Goal: Communication & Community: Answer question/provide support

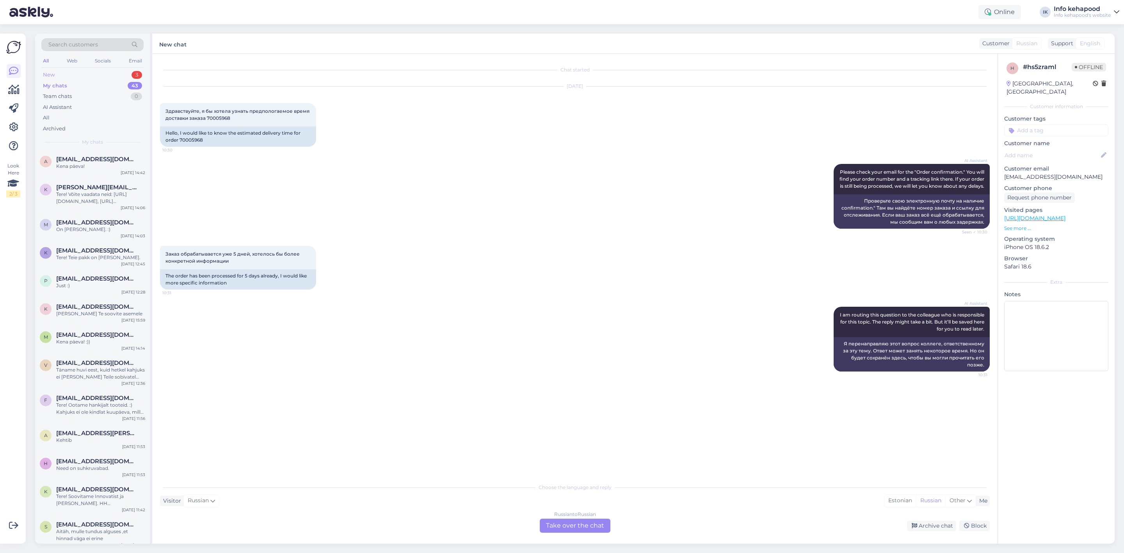
click at [91, 73] on div "New 3" at bounding box center [92, 74] width 102 height 11
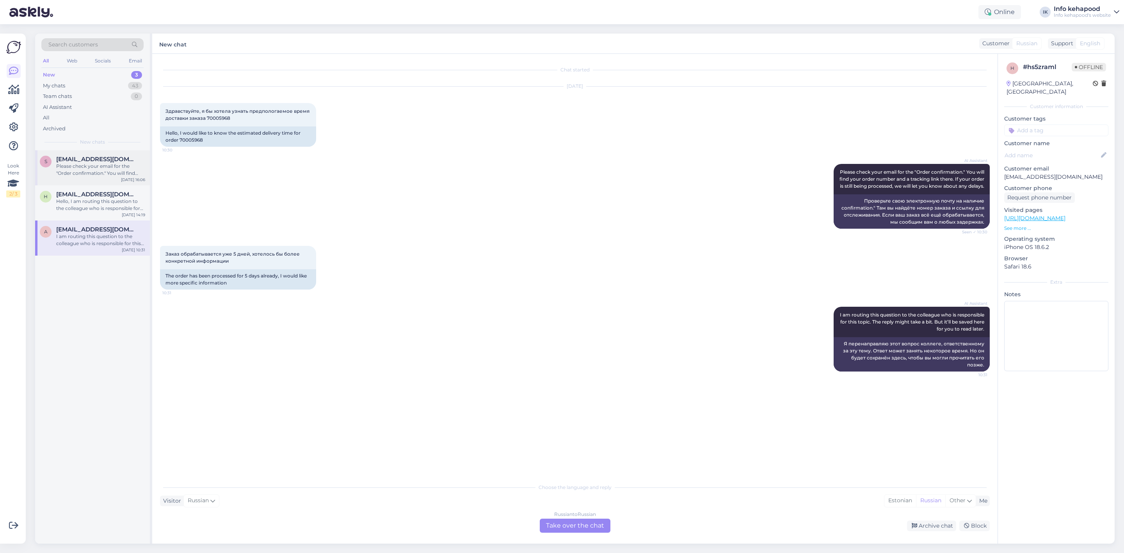
click at [80, 159] on span "[EMAIL_ADDRESS][DOMAIN_NAME]" at bounding box center [96, 159] width 81 height 7
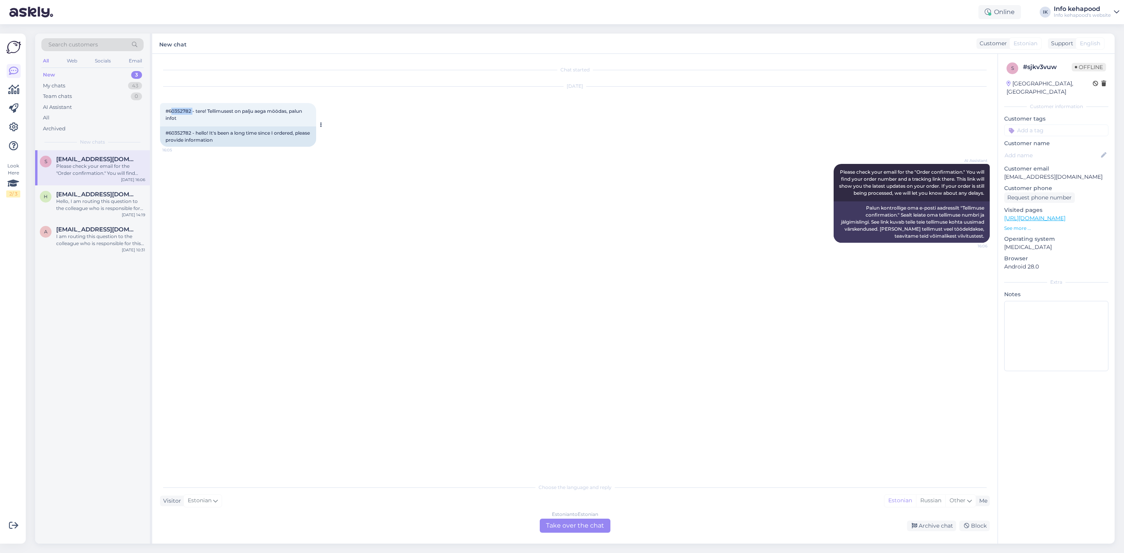
drag, startPoint x: 170, startPoint y: 109, endPoint x: 192, endPoint y: 111, distance: 22.3
click at [192, 111] on span "#60352782 - tere! Tellimusest on palju aega möödas, palun infot" at bounding box center [235, 114] width 138 height 13
drag, startPoint x: 169, startPoint y: 111, endPoint x: 191, endPoint y: 109, distance: 21.6
click at [191, 109] on span "#60352782 - tere! Tellimusest on palju aega möödas, palun infot" at bounding box center [235, 114] width 138 height 13
copy span "60352782"
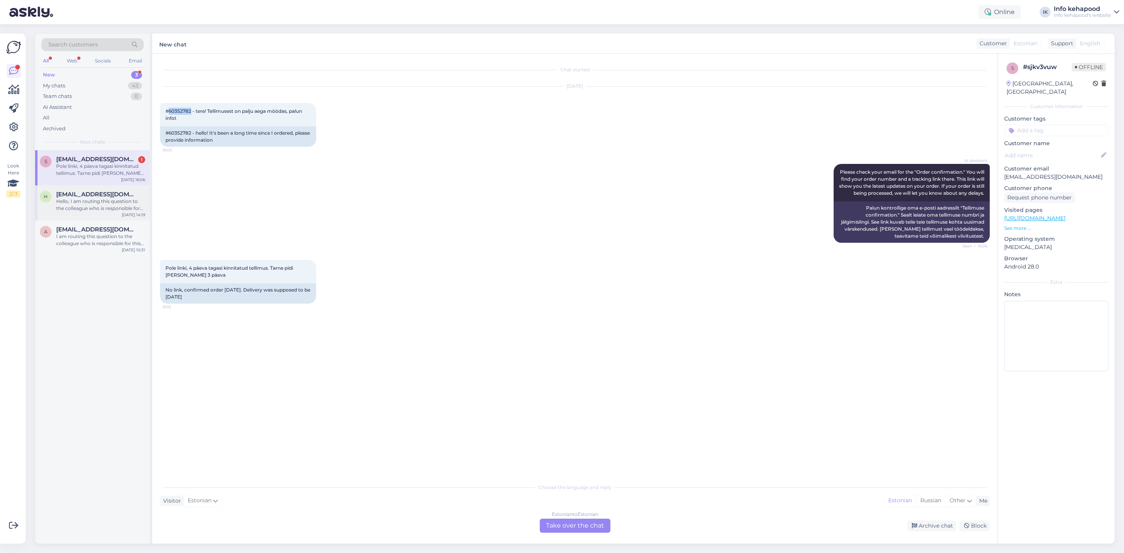
click at [59, 210] on div "Hello, I am routing this question to the colleague who is responsible for this …" at bounding box center [100, 205] width 89 height 14
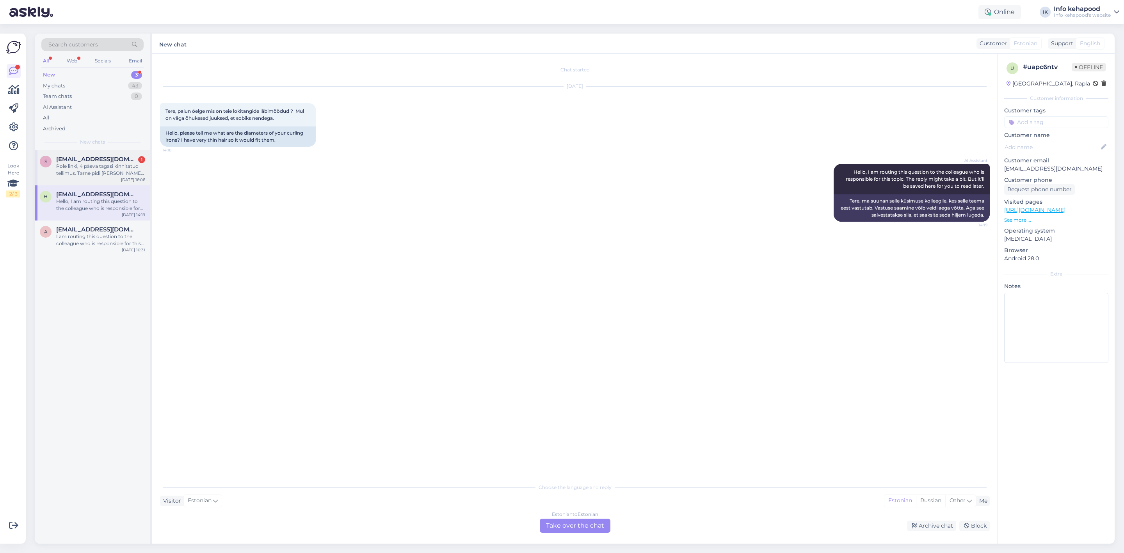
click at [80, 172] on div "Pole linki, 4 päeva tagasi kinnitatud tellimus. Tarne pidi [PERSON_NAME] 3 päeva" at bounding box center [100, 170] width 89 height 14
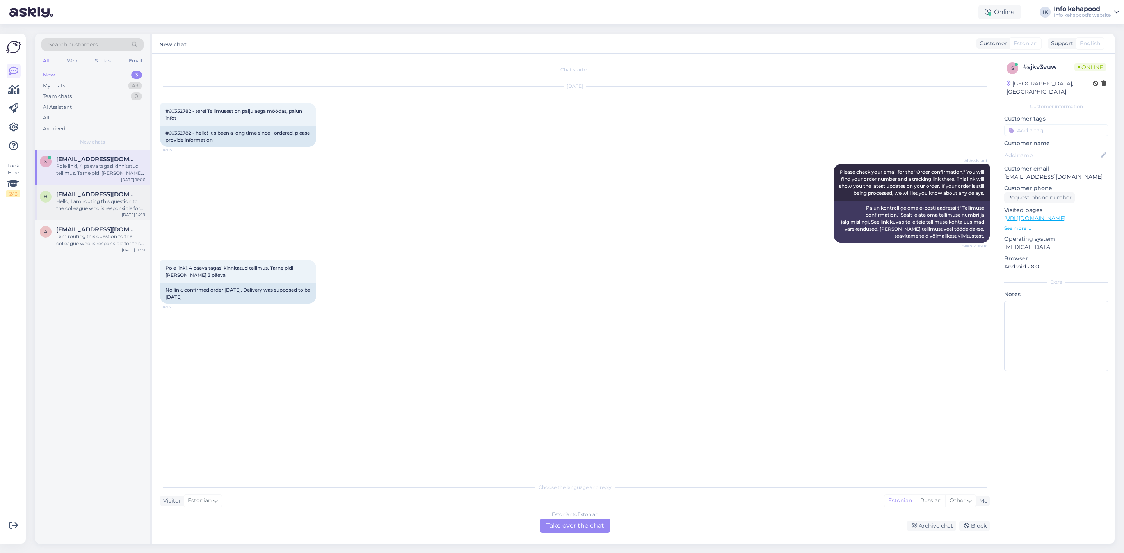
click at [50, 209] on div "H [EMAIL_ADDRESS][DOMAIN_NAME] Hello, I am routing this question to the colleag…" at bounding box center [92, 201] width 105 height 21
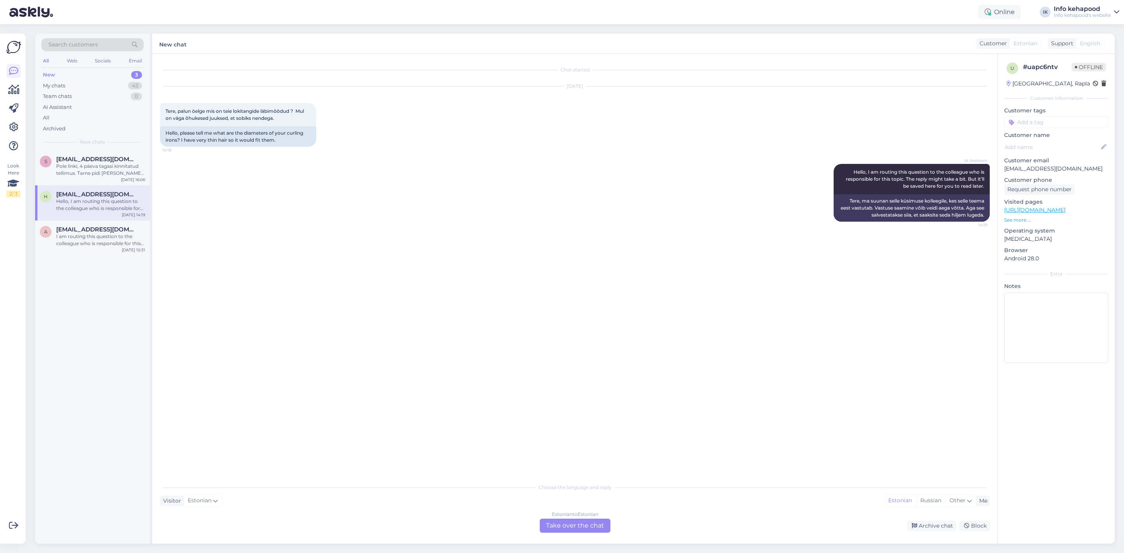
click at [559, 525] on div "Estonian to Estonian Take over the chat" at bounding box center [575, 526] width 71 height 14
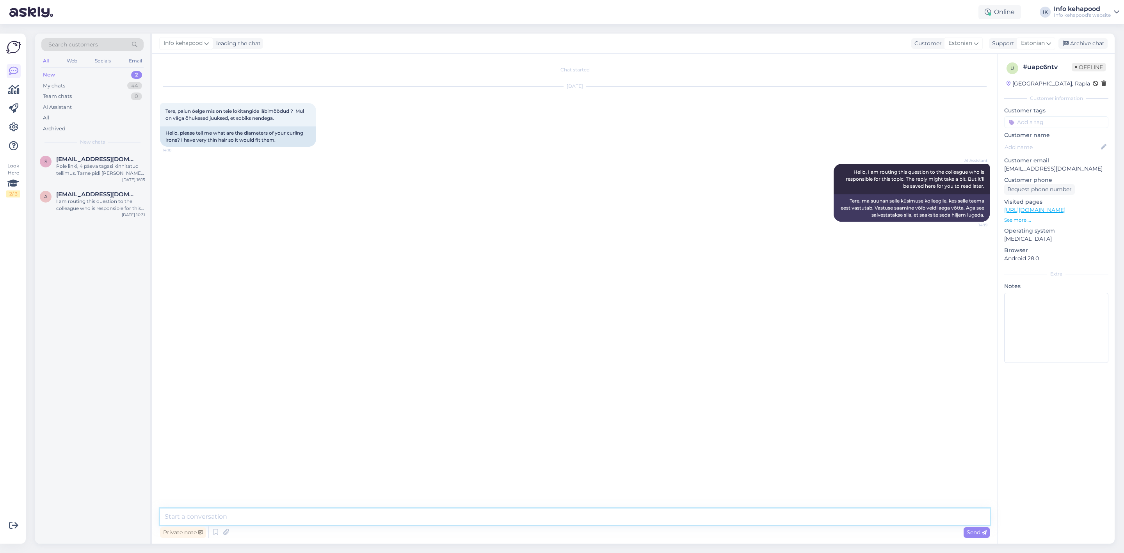
click at [507, 520] on textarea at bounding box center [575, 517] width 830 height 16
paste textarea "[URL][DOMAIN_NAME][PERSON_NAME][PERSON_NAME]"
click at [288, 518] on textarea "Tere! Enamus lokitangid on meil 32mm.[URL][DOMAIN_NAME][PERSON_NAME][PERSON_NAM…" at bounding box center [575, 517] width 830 height 16
type textarea "Tere! Enamus lokitangid on meil 32mm. [URL][DOMAIN_NAME][PERSON_NAME][PERSON_NA…"
